Goal: Task Accomplishment & Management: Complete application form

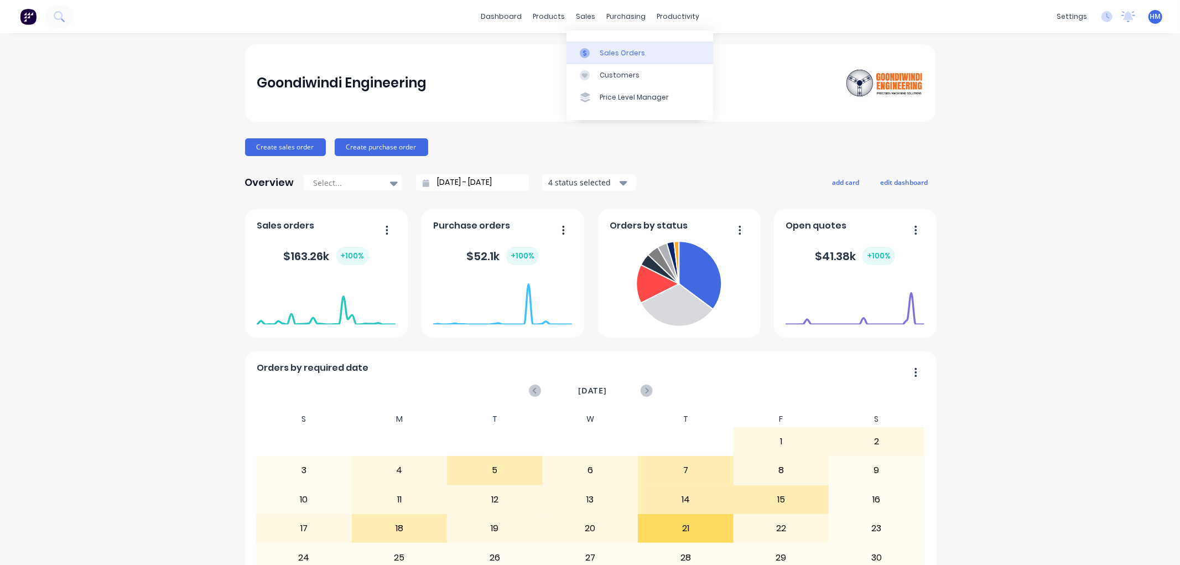
click at [617, 53] on div "Sales Orders" at bounding box center [622, 53] width 45 height 10
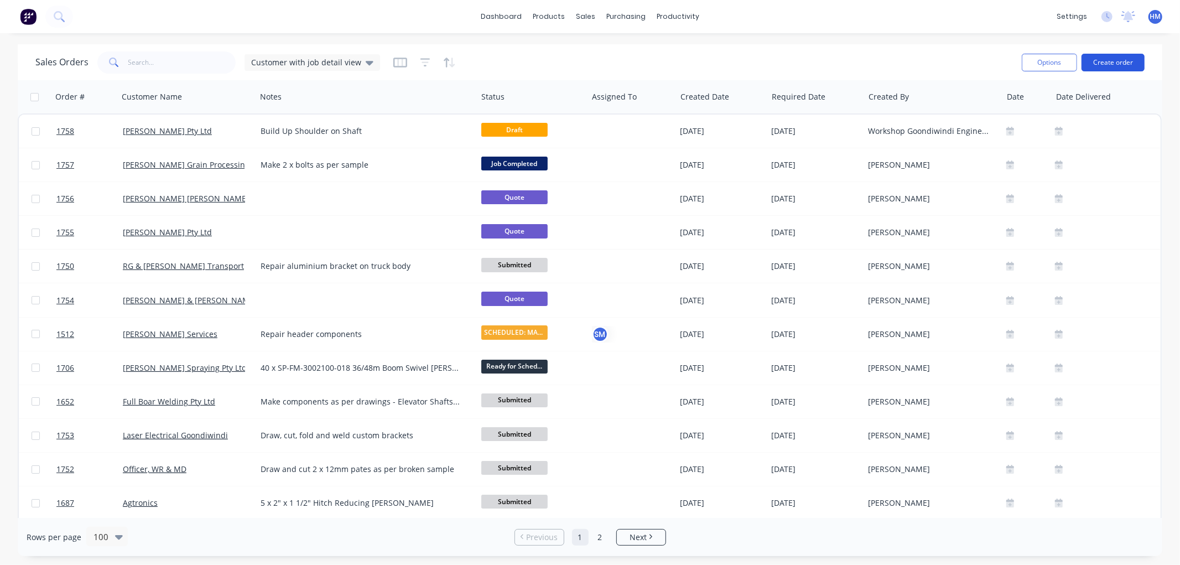
click at [1118, 63] on button "Create order" at bounding box center [1113, 63] width 63 height 18
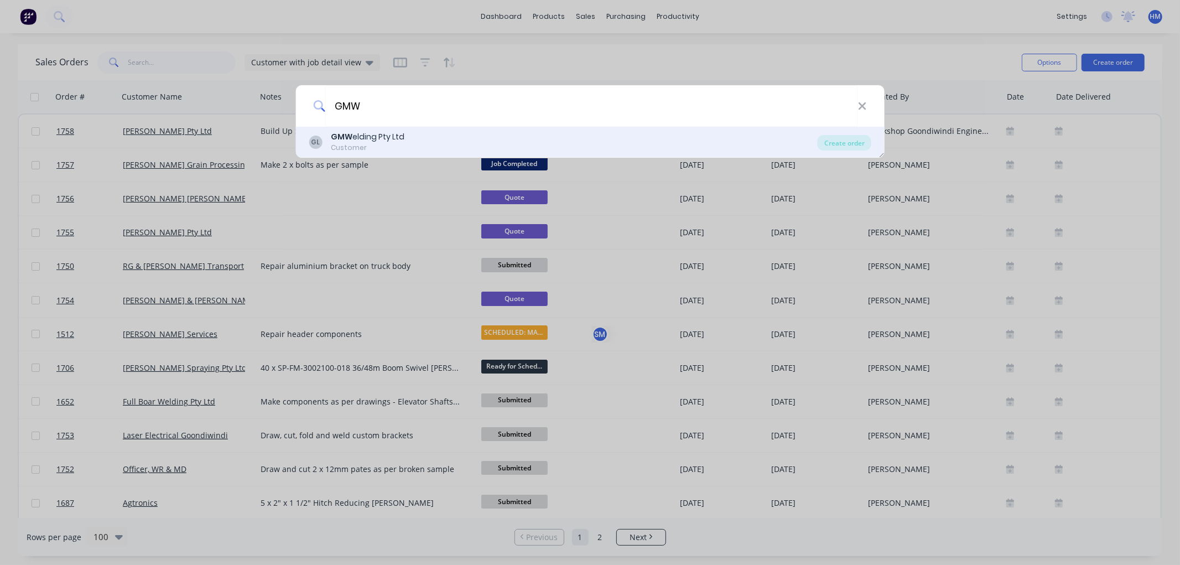
type input "GMW"
click at [410, 133] on div "GL GMW elding Pty Ltd Customer" at bounding box center [563, 142] width 509 height 22
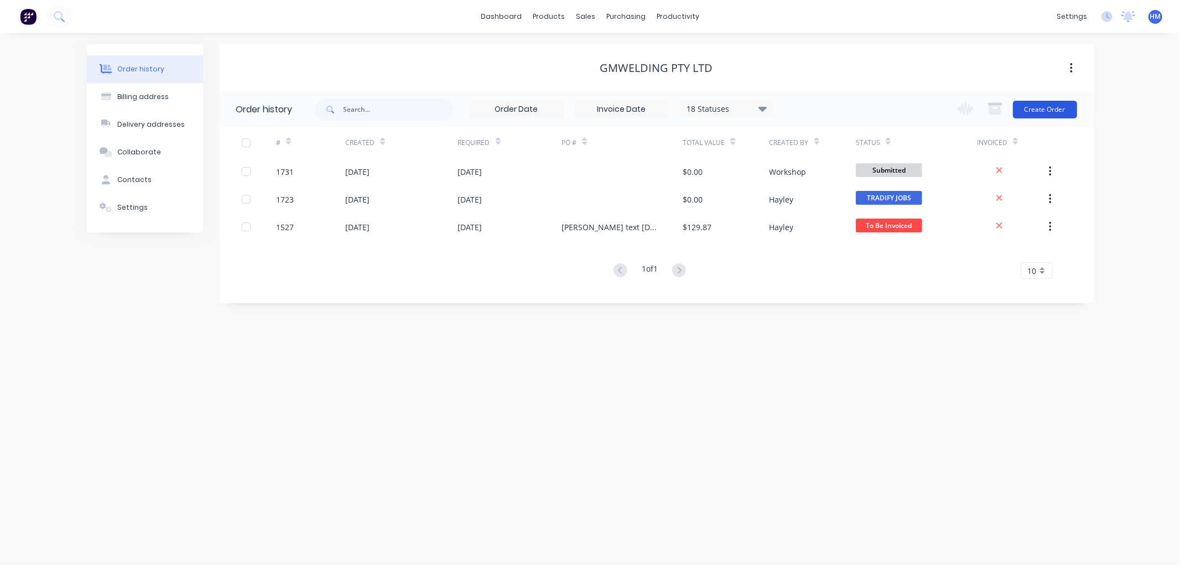
click at [1032, 111] on button "Create Order" at bounding box center [1045, 110] width 64 height 18
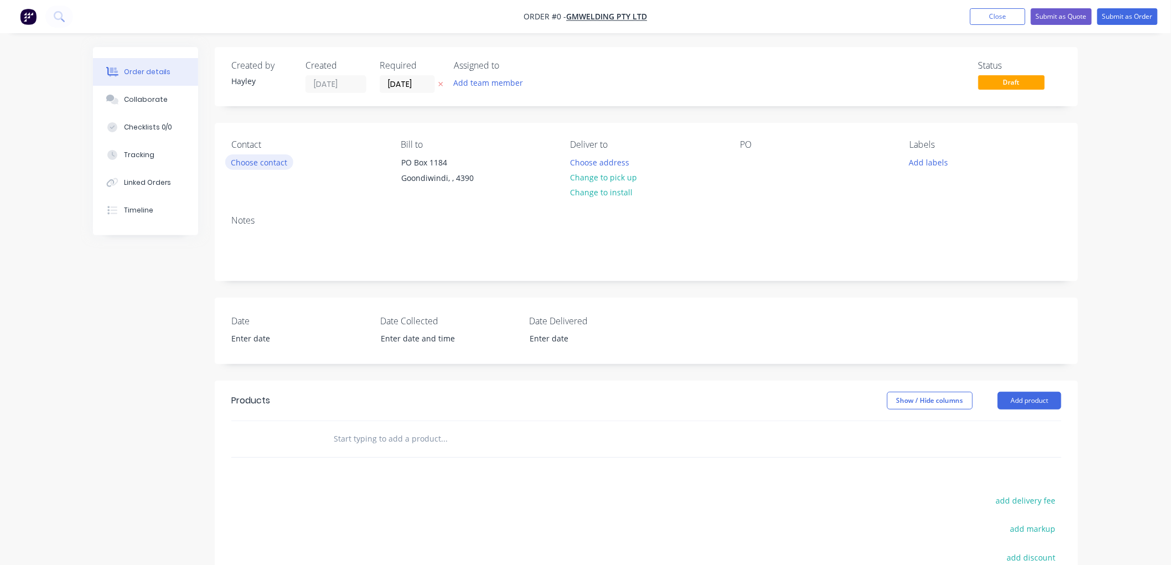
click at [267, 163] on button "Choose contact" at bounding box center [259, 161] width 68 height 15
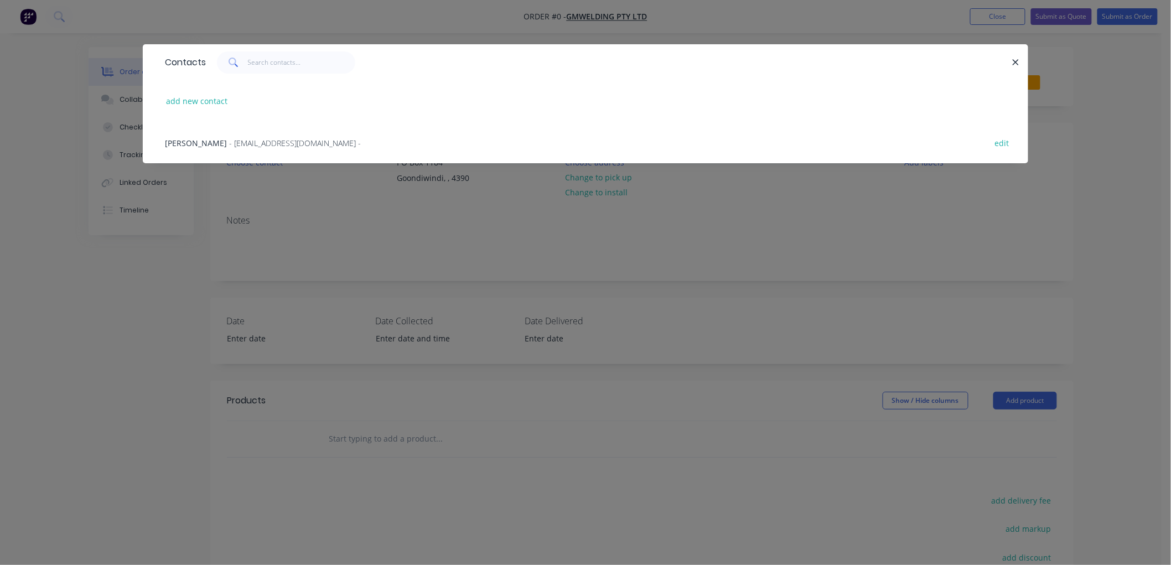
click at [216, 145] on span "[PERSON_NAME]" at bounding box center [196, 143] width 62 height 11
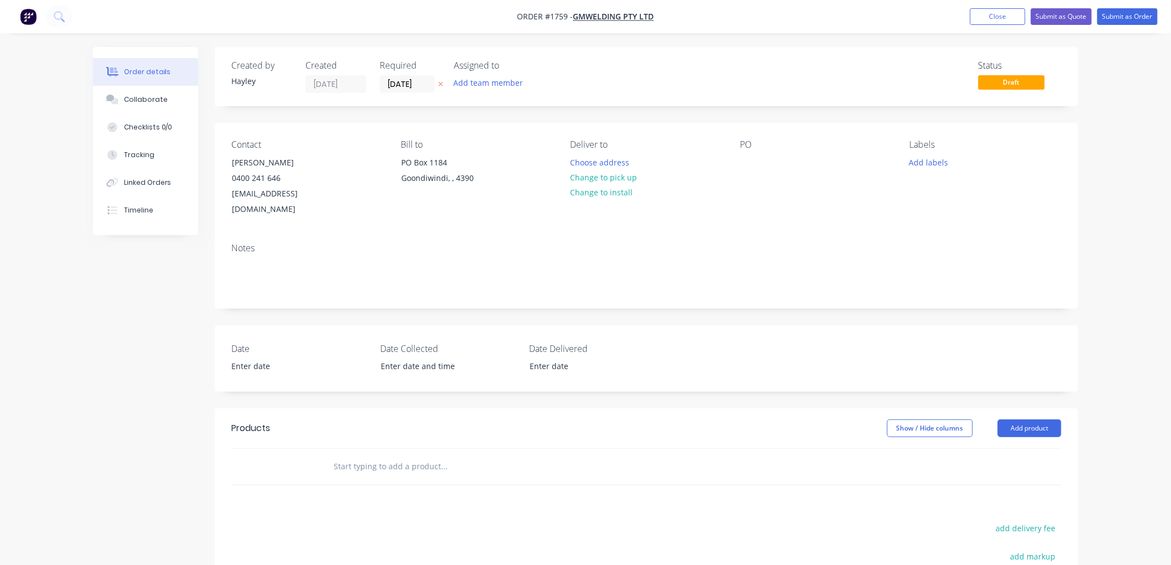
click at [396, 455] on input "text" at bounding box center [443, 466] width 221 height 22
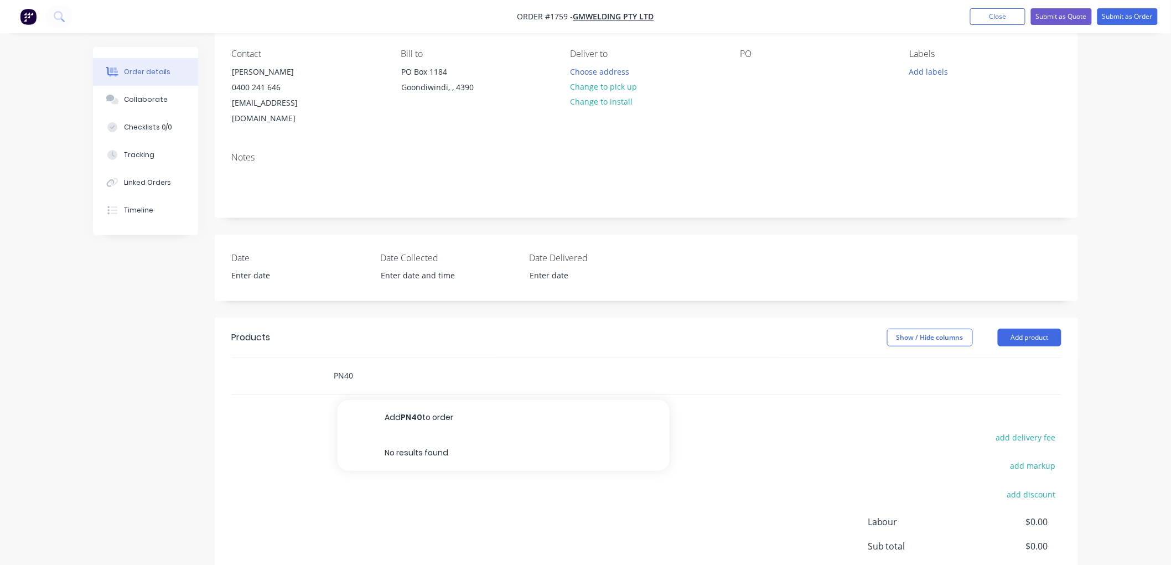
scroll to position [123, 0]
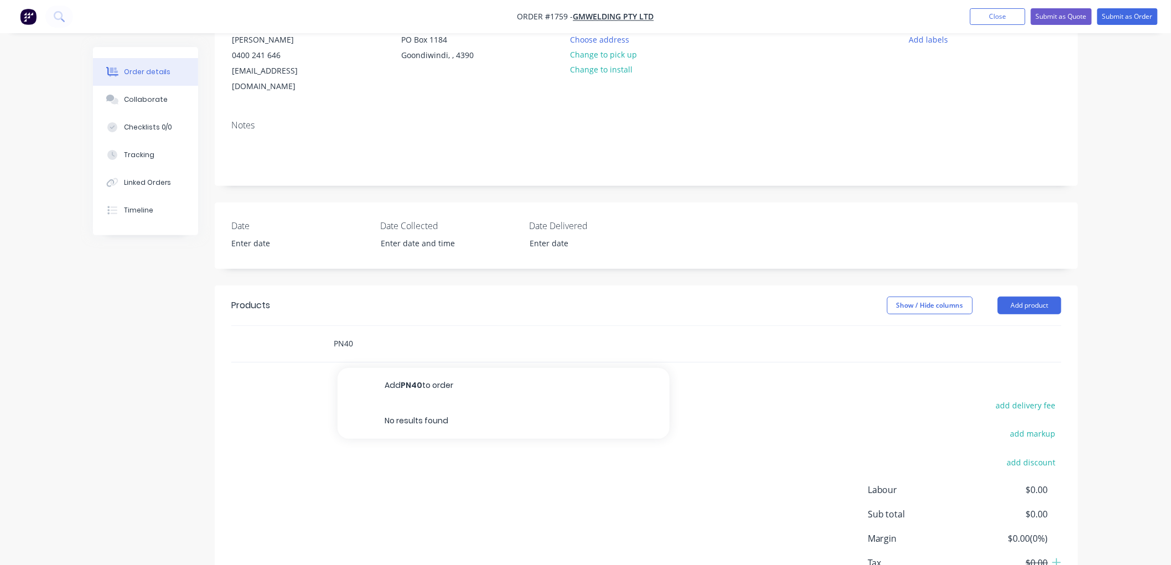
drag, startPoint x: 371, startPoint y: 330, endPoint x: 294, endPoint y: 325, distance: 77.1
click at [294, 326] on div "PN40 Add PN40 to order No results found" at bounding box center [646, 344] width 830 height 36
type input "GMW - PN40"
drag, startPoint x: 402, startPoint y: 329, endPoint x: 243, endPoint y: 329, distance: 158.8
click at [243, 329] on div "GMW - PN40 Add GMW - PN40 to order No results found" at bounding box center [646, 344] width 830 height 36
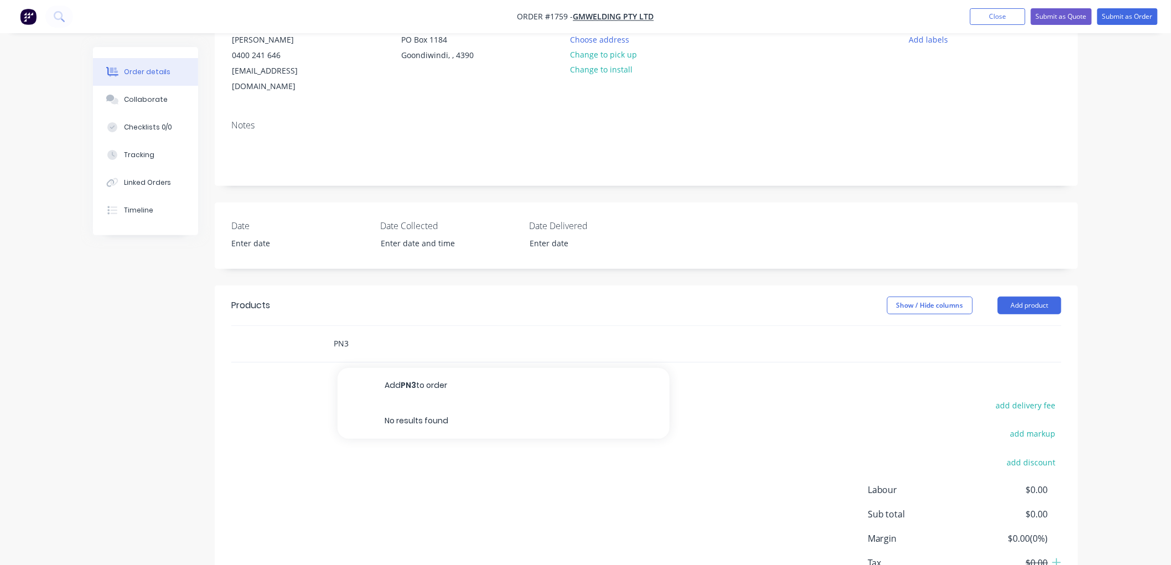
type input "PN39"
click at [152, 330] on div "Created by [PERSON_NAME] Created [DATE] Required [DATE] Assigned to Add team me…" at bounding box center [585, 284] width 985 height 720
